Goal: Find specific page/section: Find specific page/section

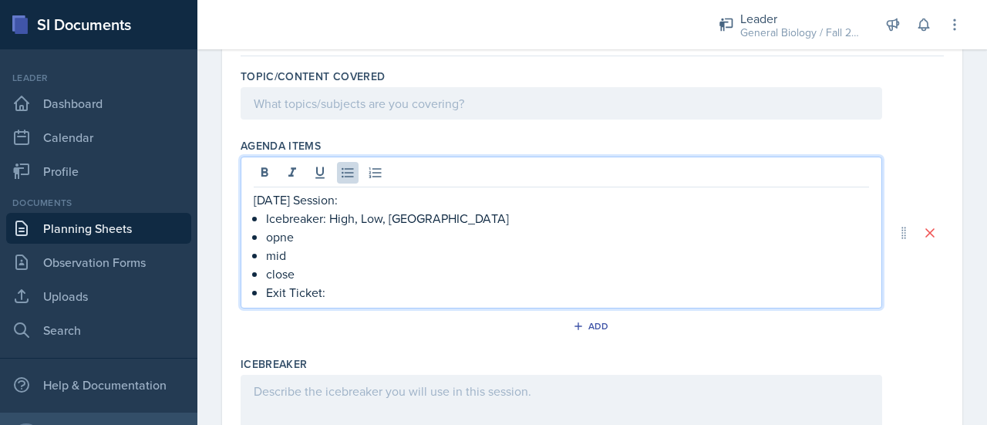
scroll to position [156, 0]
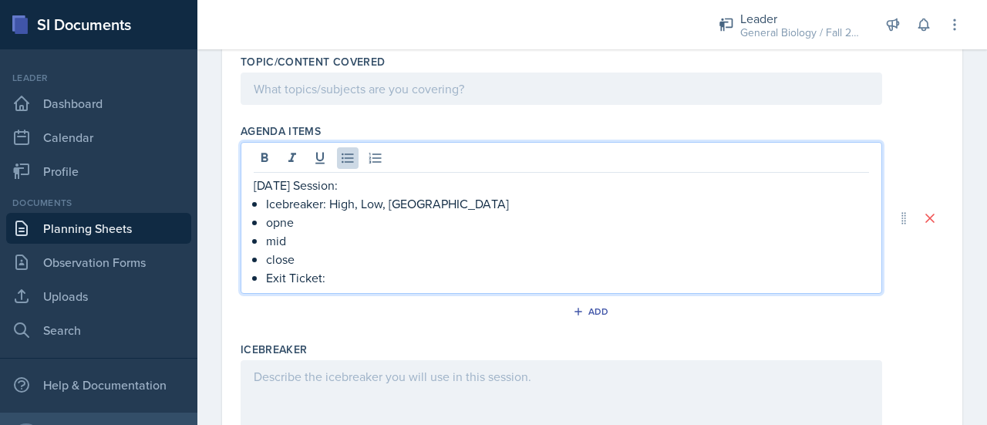
click at [287, 210] on p "Icebreaker: High, Low, [GEOGRAPHIC_DATA]" at bounding box center [567, 203] width 603 height 19
click at [298, 224] on p "opne" at bounding box center [567, 222] width 603 height 19
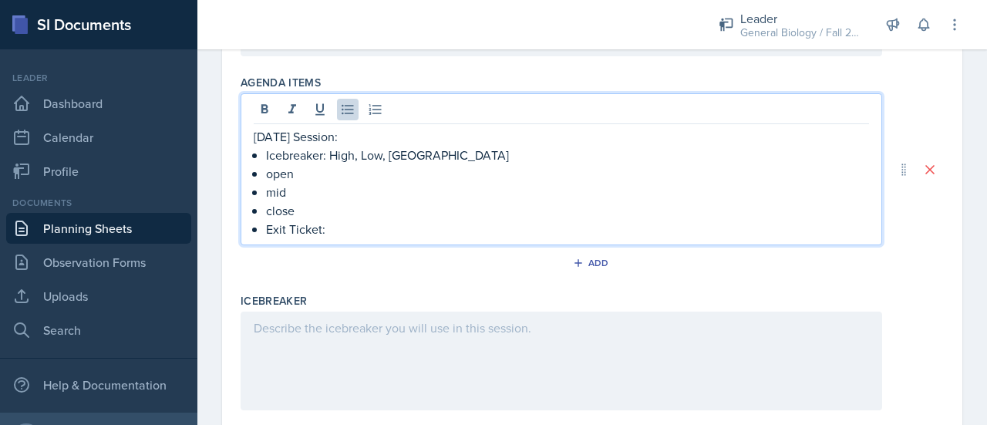
scroll to position [202, 0]
click at [342, 237] on p "Exit Ticket:" at bounding box center [567, 231] width 603 height 19
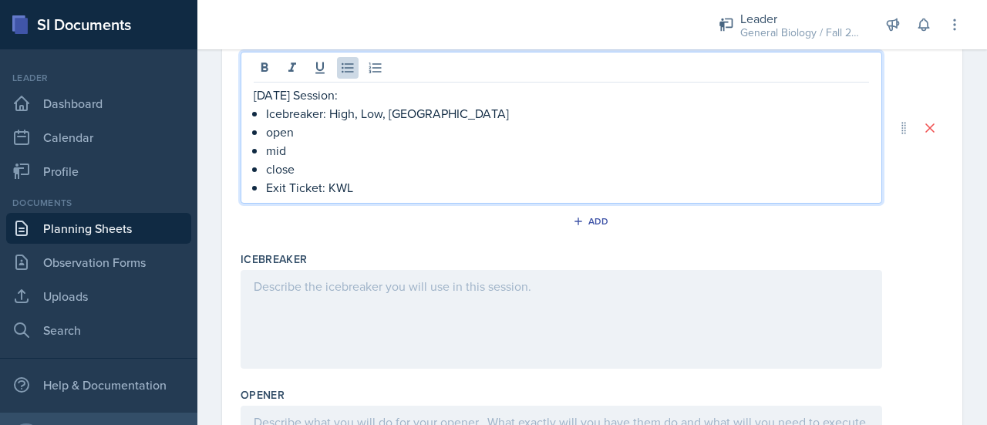
scroll to position [245, 0]
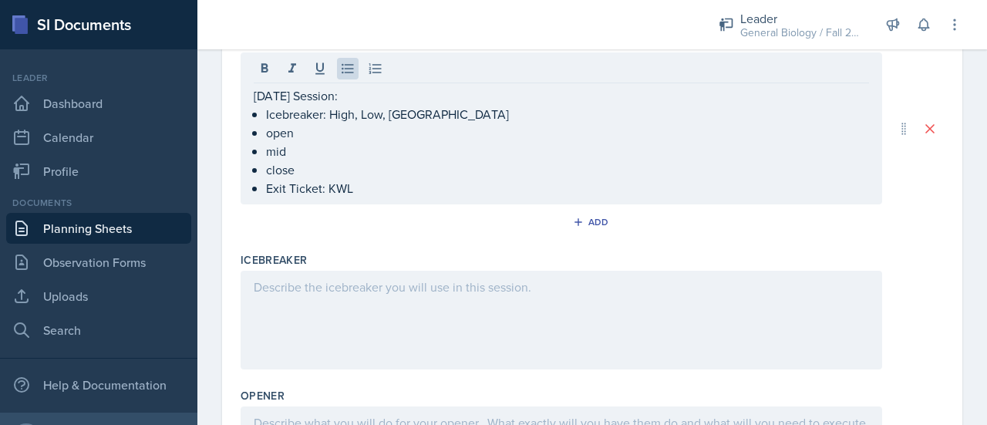
click at [401, 300] on div at bounding box center [562, 320] width 642 height 99
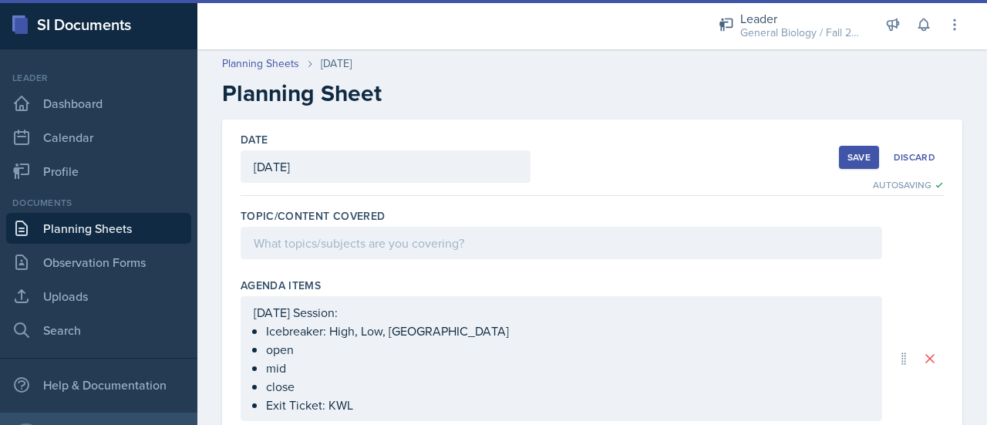
scroll to position [0, 0]
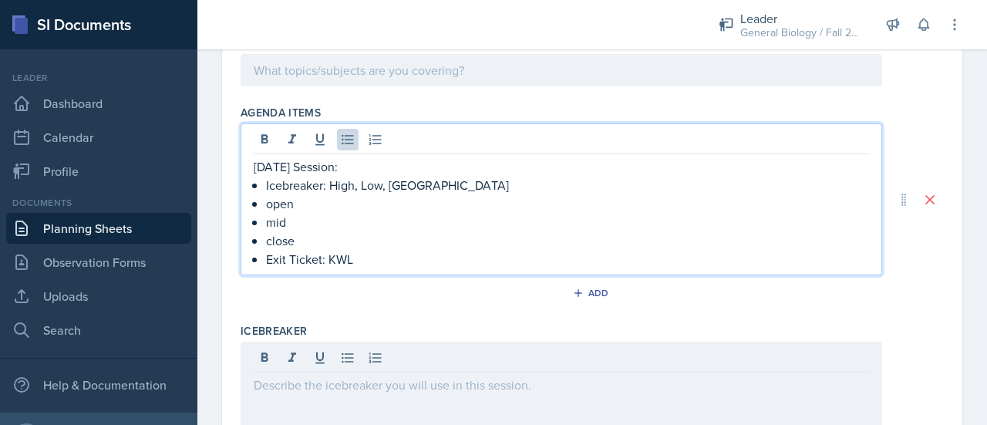
click at [296, 194] on p "open" at bounding box center [567, 203] width 603 height 19
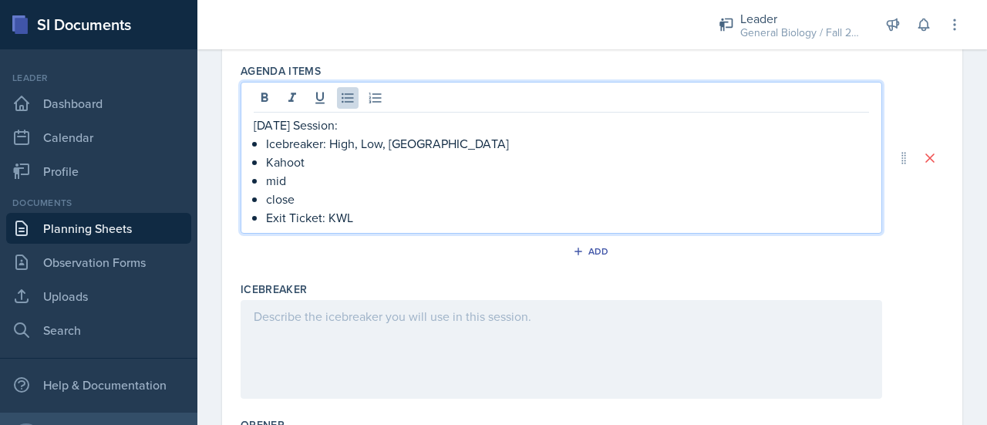
scroll to position [218, 0]
click at [302, 179] on p "mid" at bounding box center [567, 179] width 603 height 19
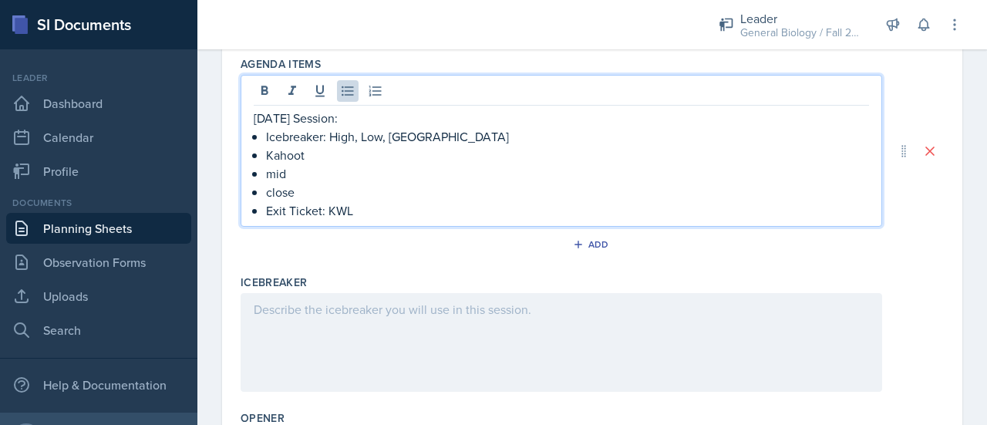
scroll to position [217, 0]
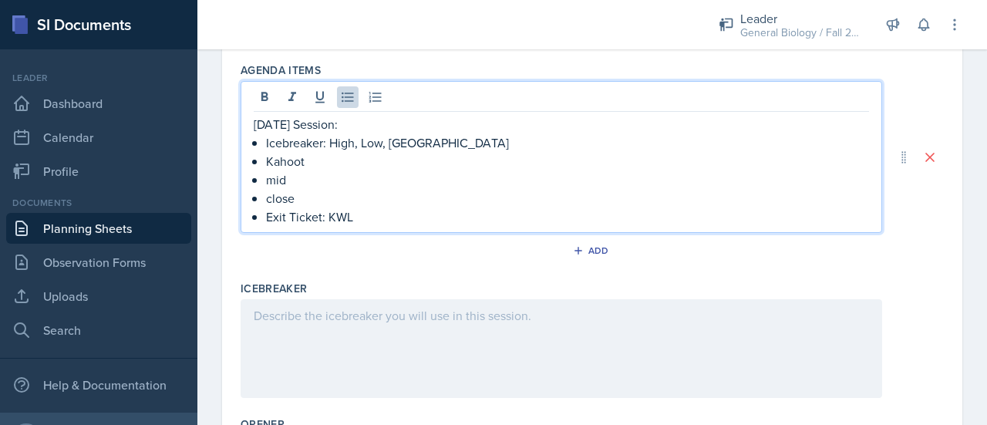
click at [304, 185] on p "mid" at bounding box center [567, 179] width 603 height 19
drag, startPoint x: 302, startPoint y: 204, endPoint x: 262, endPoint y: 204, distance: 40.1
click at [262, 204] on div "[DATE] Session: Icebreaker: High, Low, Buffalo Kahoot Hot Seat close Exit Ticke…" at bounding box center [562, 170] width 616 height 111
click at [410, 359] on div at bounding box center [562, 348] width 642 height 99
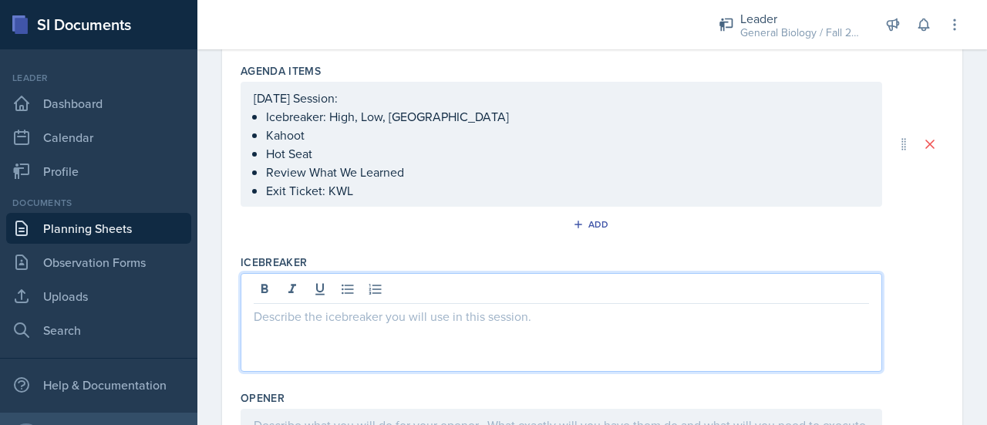
scroll to position [214, 0]
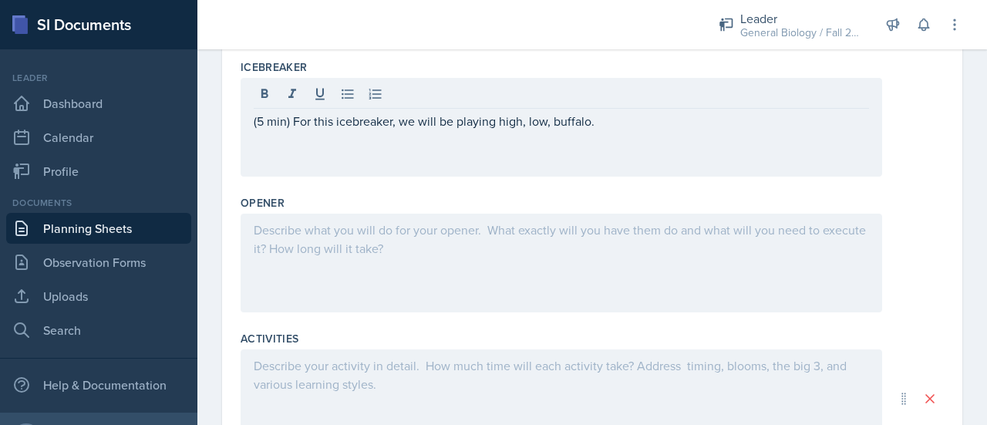
click at [369, 291] on div at bounding box center [562, 263] width 642 height 99
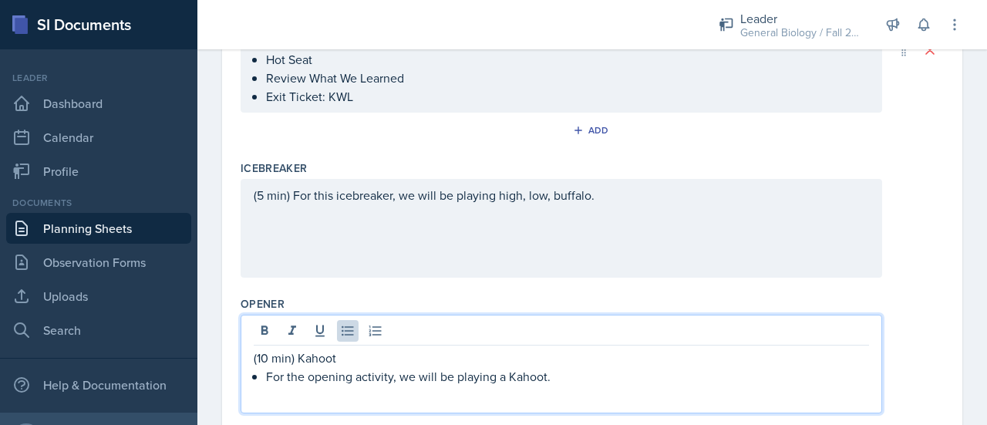
scroll to position [312, 0]
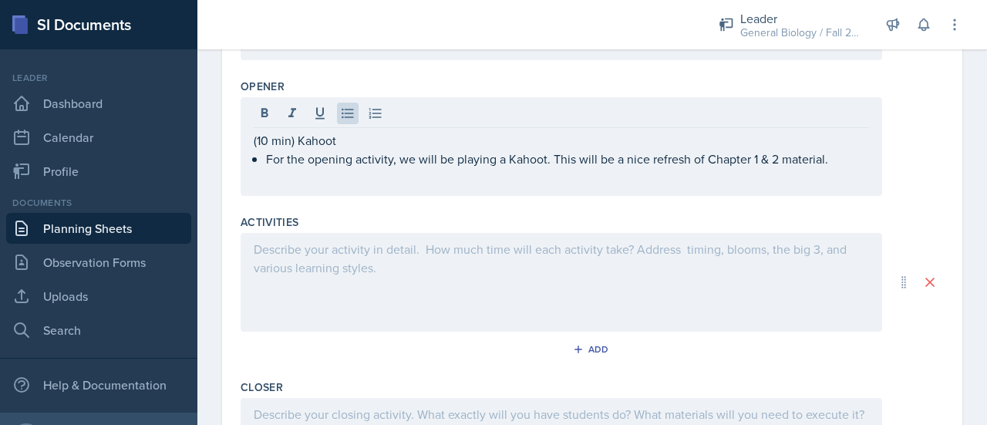
click at [340, 286] on div at bounding box center [562, 282] width 642 height 99
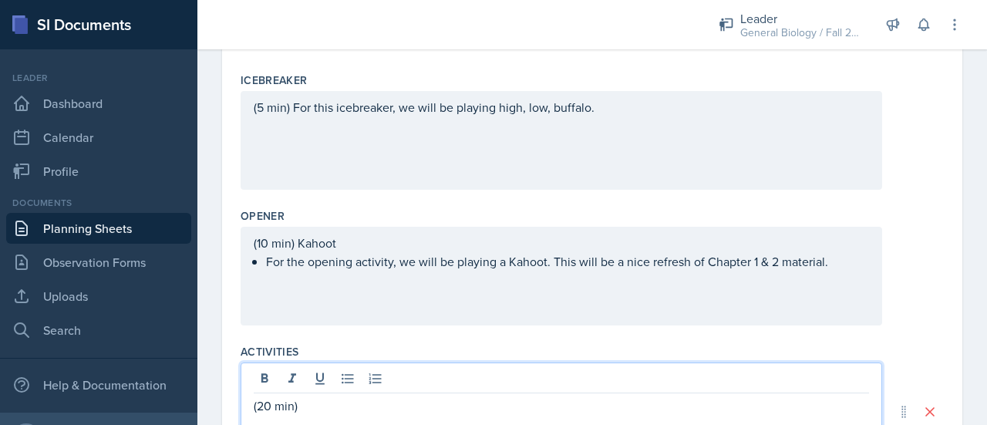
scroll to position [425, 0]
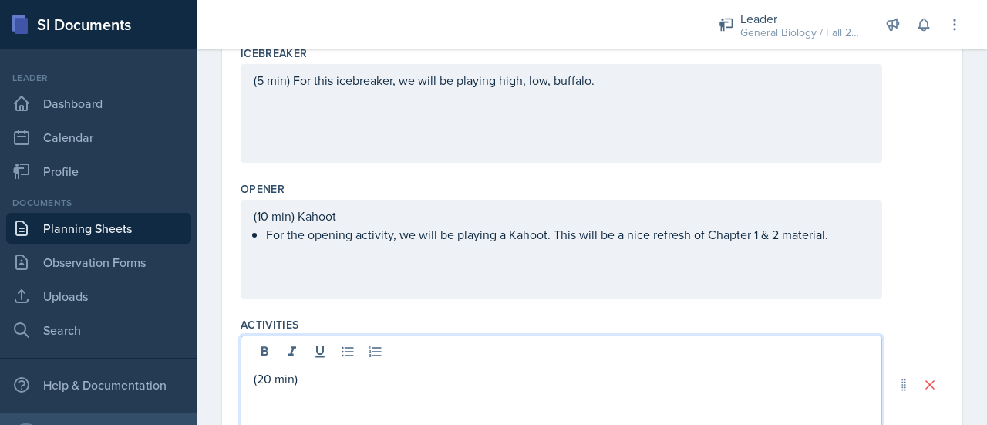
click at [268, 225] on p "(10 min) Kahoot" at bounding box center [562, 216] width 616 height 19
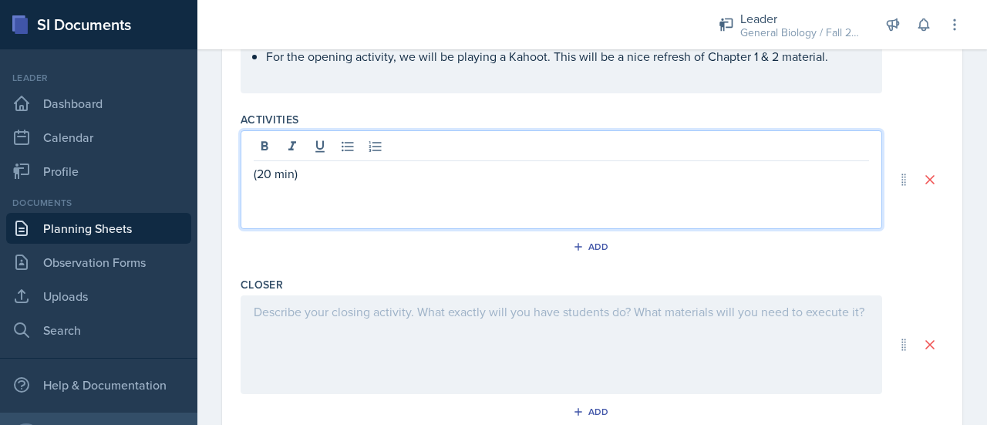
scroll to position [657, 0]
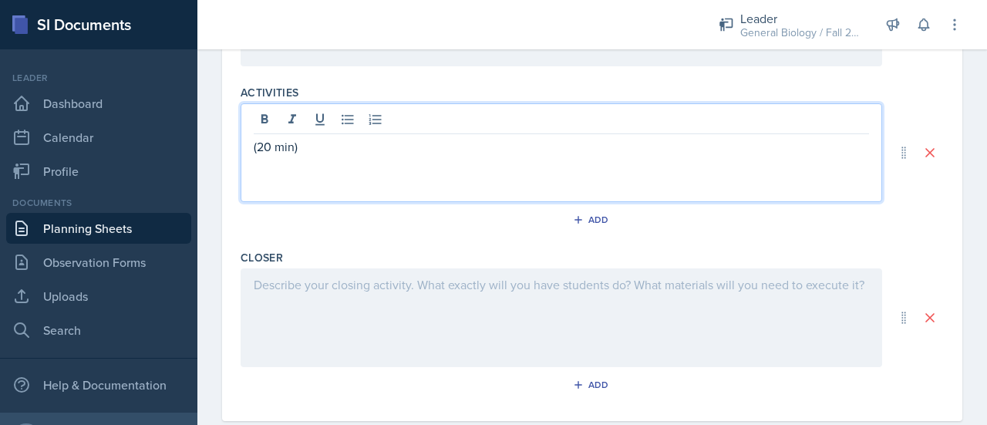
click at [267, 147] on p "(20 min)" at bounding box center [562, 146] width 616 height 19
click at [347, 152] on p "(20-25 min)" at bounding box center [562, 146] width 616 height 19
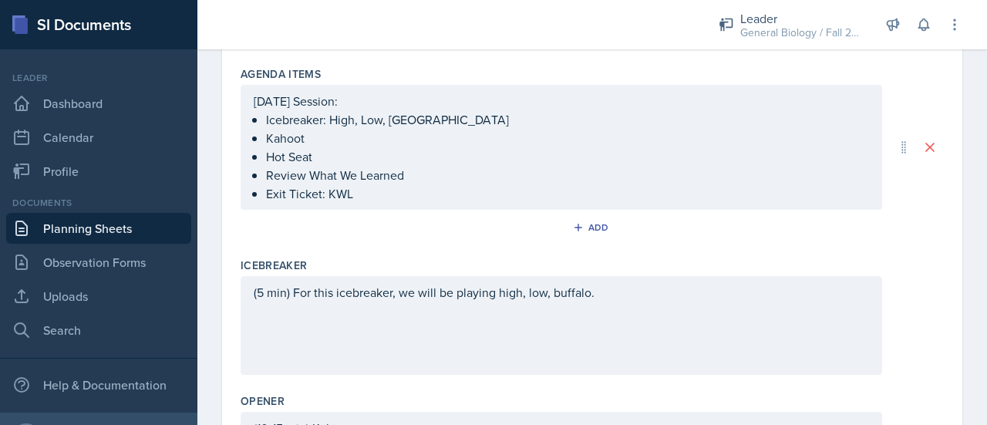
scroll to position [214, 0]
